Goal: Task Accomplishment & Management: Manage account settings

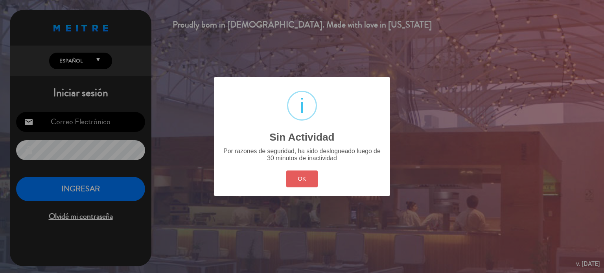
type input "[EMAIL_ADDRESS][DOMAIN_NAME]"
click at [293, 181] on button "OK" at bounding box center [302, 179] width 32 height 17
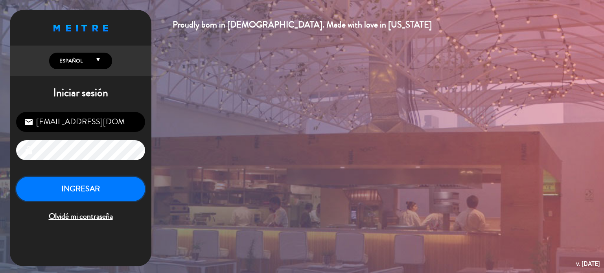
click at [96, 188] on button "INGRESAR" at bounding box center [80, 189] width 129 height 25
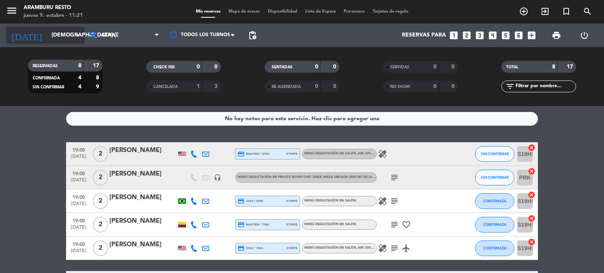
click at [59, 40] on input "[DEMOGRAPHIC_DATA] [DATE]" at bounding box center [85, 35] width 75 height 14
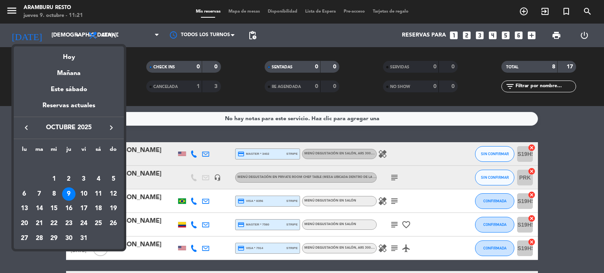
click at [110, 132] on icon "keyboard_arrow_right" at bounding box center [111, 127] width 9 height 9
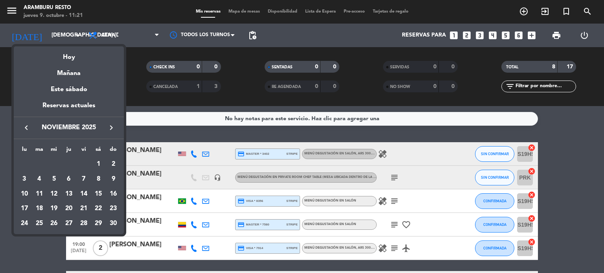
click at [110, 131] on icon "keyboard_arrow_right" at bounding box center [111, 127] width 9 height 9
click at [53, 238] on div "31" at bounding box center [53, 238] width 13 height 13
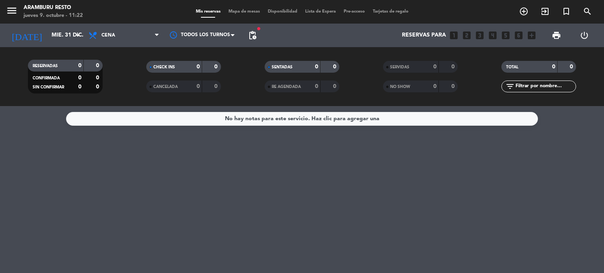
click at [261, 38] on div "Reservas para looks_one looks_two looks_3 looks_4 looks_5 looks_6 add_box" at bounding box center [399, 36] width 279 height 24
click at [257, 36] on span "pending_actions" at bounding box center [252, 36] width 16 height 16
click at [256, 34] on span "pending_actions" at bounding box center [252, 35] width 9 height 9
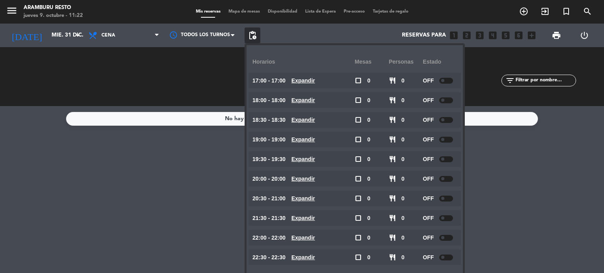
drag, startPoint x: 65, startPoint y: 215, endPoint x: 35, endPoint y: 7, distance: 210.4
click at [63, 207] on div "No hay notas para este servicio. Haz clic para agregar una" at bounding box center [302, 189] width 604 height 167
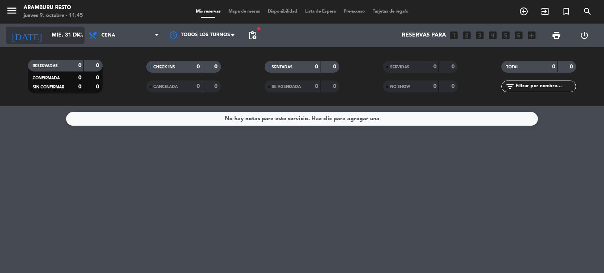
click at [67, 34] on input "mié. 31 dic." at bounding box center [85, 35] width 75 height 14
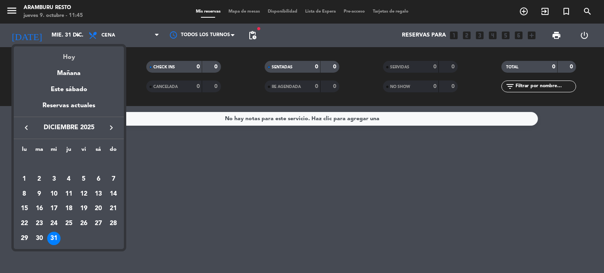
click at [67, 58] on div "Hoy" at bounding box center [69, 54] width 110 height 16
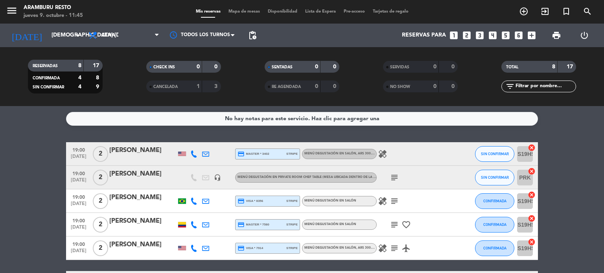
click at [396, 177] on icon "subject" at bounding box center [393, 177] width 9 height 9
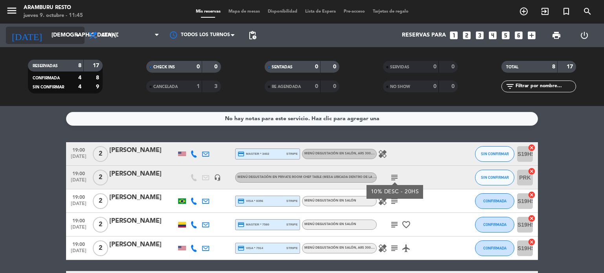
click at [50, 29] on input "[DEMOGRAPHIC_DATA] [DATE]" at bounding box center [85, 35] width 75 height 14
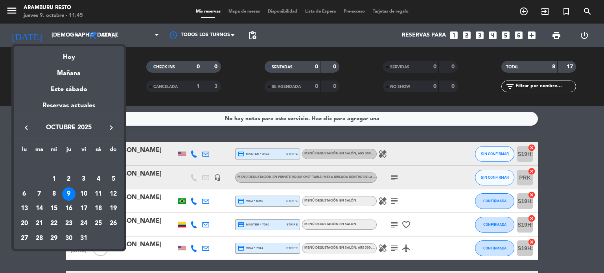
click at [99, 192] on div "11" at bounding box center [98, 193] width 13 height 13
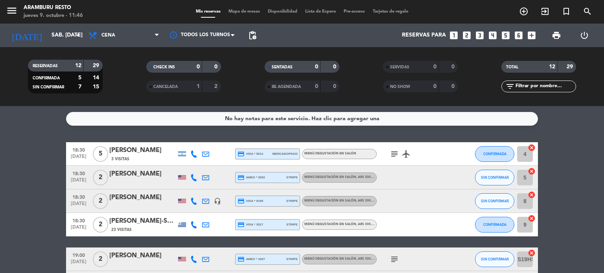
click at [159, 199] on div "[PERSON_NAME]" at bounding box center [142, 198] width 67 height 10
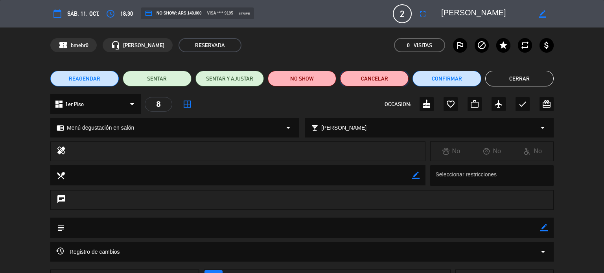
click at [362, 83] on button "Cancelar" at bounding box center [374, 79] width 68 height 16
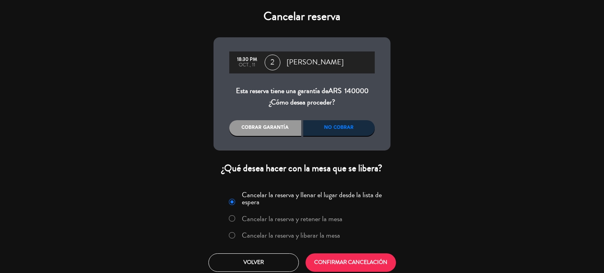
click at [283, 237] on label "Cancelar la reserva y liberar la mesa" at bounding box center [291, 235] width 98 height 7
click at [328, 131] on div "No cobrar" at bounding box center [339, 128] width 72 height 16
click at [344, 250] on div "Cancelar la reserva y llenar el lugar desde la lista de espera Cancelar la rese…" at bounding box center [302, 230] width 189 height 95
click at [344, 255] on button "CONFIRMAR CANCELACIÓN" at bounding box center [350, 262] width 90 height 18
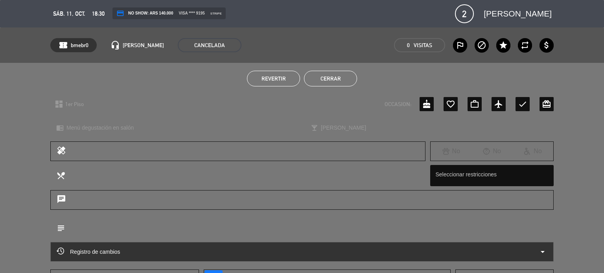
click at [322, 79] on button "Cerrar" at bounding box center [330, 79] width 53 height 16
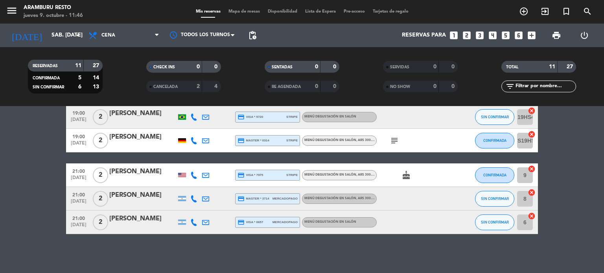
scroll to position [150, 0]
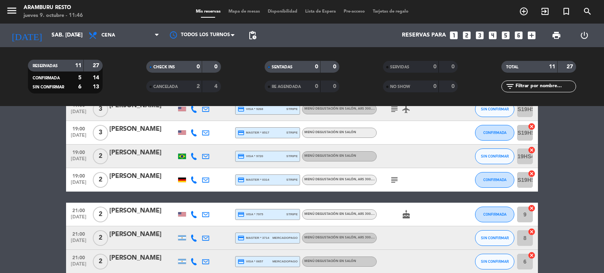
drag, startPoint x: 7, startPoint y: 156, endPoint x: 8, endPoint y: 151, distance: 5.3
click at [7, 154] on bookings-row "18:30 [DATE] 5 [PERSON_NAME] 3 Visitas credit_card visa * 5014 mercadopago Menú…" at bounding box center [302, 132] width 604 height 281
drag, startPoint x: 11, startPoint y: 163, endPoint x: 28, endPoint y: 14, distance: 150.3
click at [11, 163] on bookings-row "18:30 [DATE] 5 [PERSON_NAME] 3 Visitas credit_card visa * 5014 mercadopago Menú…" at bounding box center [302, 132] width 604 height 281
drag, startPoint x: 52, startPoint y: 18, endPoint x: 54, endPoint y: 22, distance: 4.6
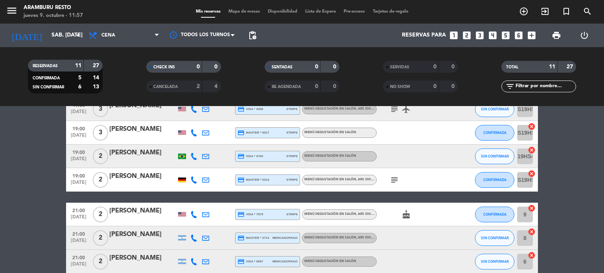
click at [52, 18] on div "jueves 9. octubre - 11:57" at bounding box center [53, 16] width 59 height 8
click at [54, 23] on div "menu [PERSON_NAME] Resto jueves 9. octubre - 11:57 Mis reservas Mapa de mesas D…" at bounding box center [302, 12] width 604 height 24
click at [48, 31] on input "sáb. [DATE]" at bounding box center [85, 35] width 75 height 14
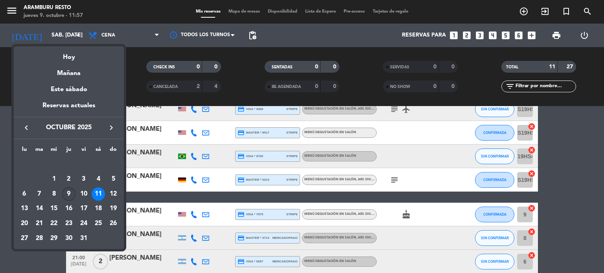
click at [69, 196] on div "9" at bounding box center [68, 193] width 13 height 13
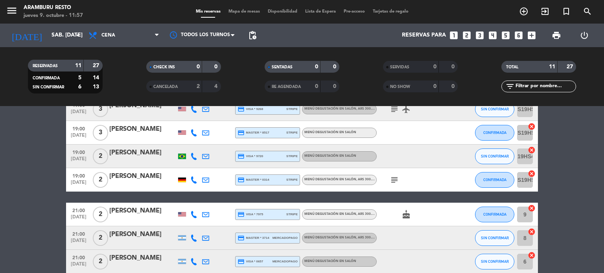
type input "[DEMOGRAPHIC_DATA] [DATE]"
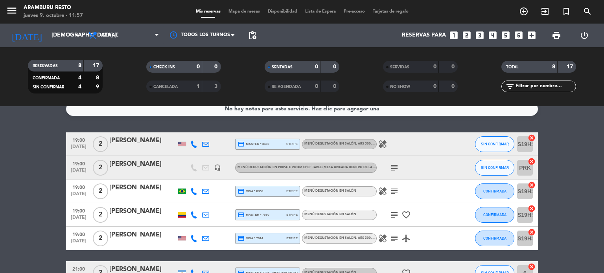
scroll to position [0, 0]
